Goal: Task Accomplishment & Management: Use online tool/utility

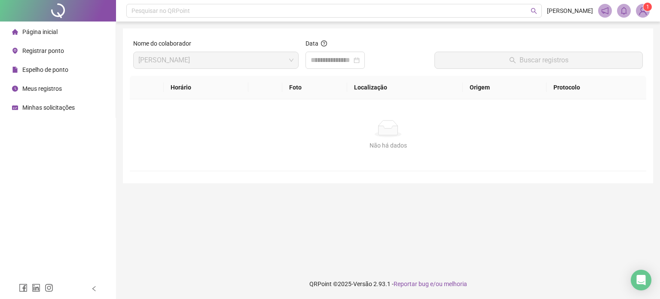
click at [55, 50] on span "Registrar ponto" at bounding box center [43, 50] width 42 height 7
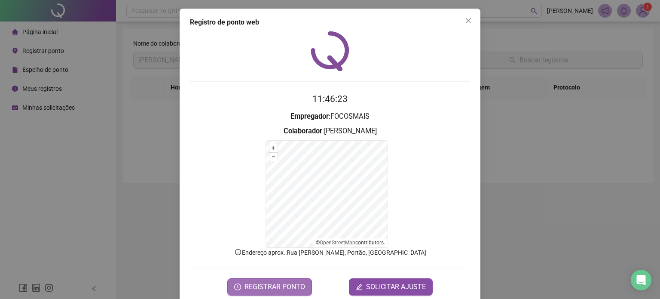
click at [268, 285] on span "REGISTRAR PONTO" at bounding box center [275, 287] width 61 height 10
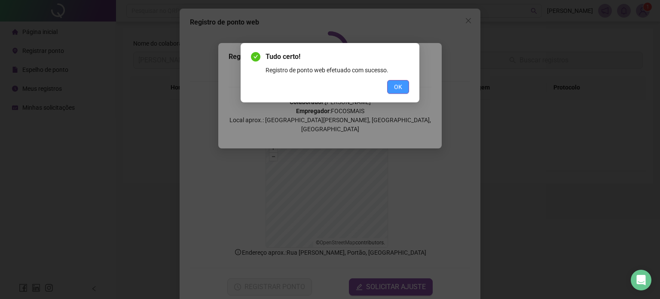
click at [402, 84] on span "OK" at bounding box center [398, 86] width 8 height 9
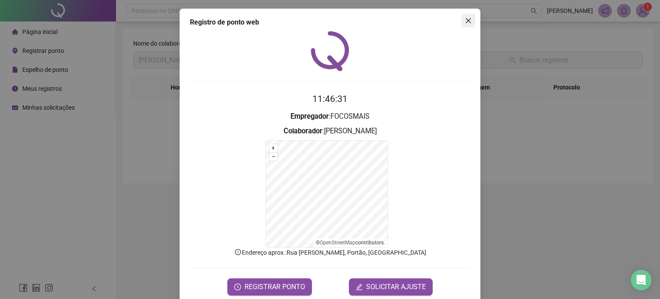
click at [466, 21] on icon "close" at bounding box center [468, 20] width 5 height 5
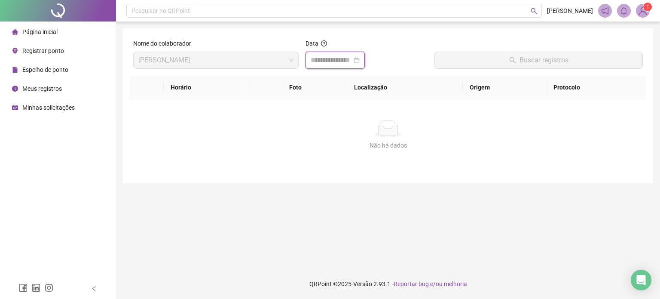
click at [347, 64] on input at bounding box center [331, 60] width 41 height 10
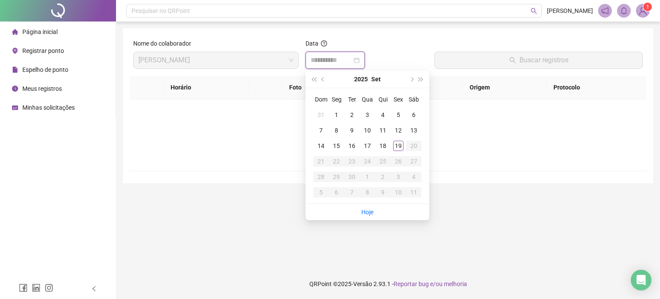
type input "**********"
click at [399, 144] on div "19" at bounding box center [398, 146] width 10 height 10
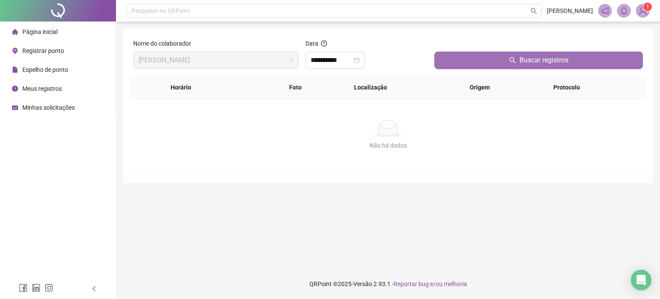
click at [538, 58] on span "Buscar registros" at bounding box center [544, 60] width 49 height 10
